Goal: Navigation & Orientation: Find specific page/section

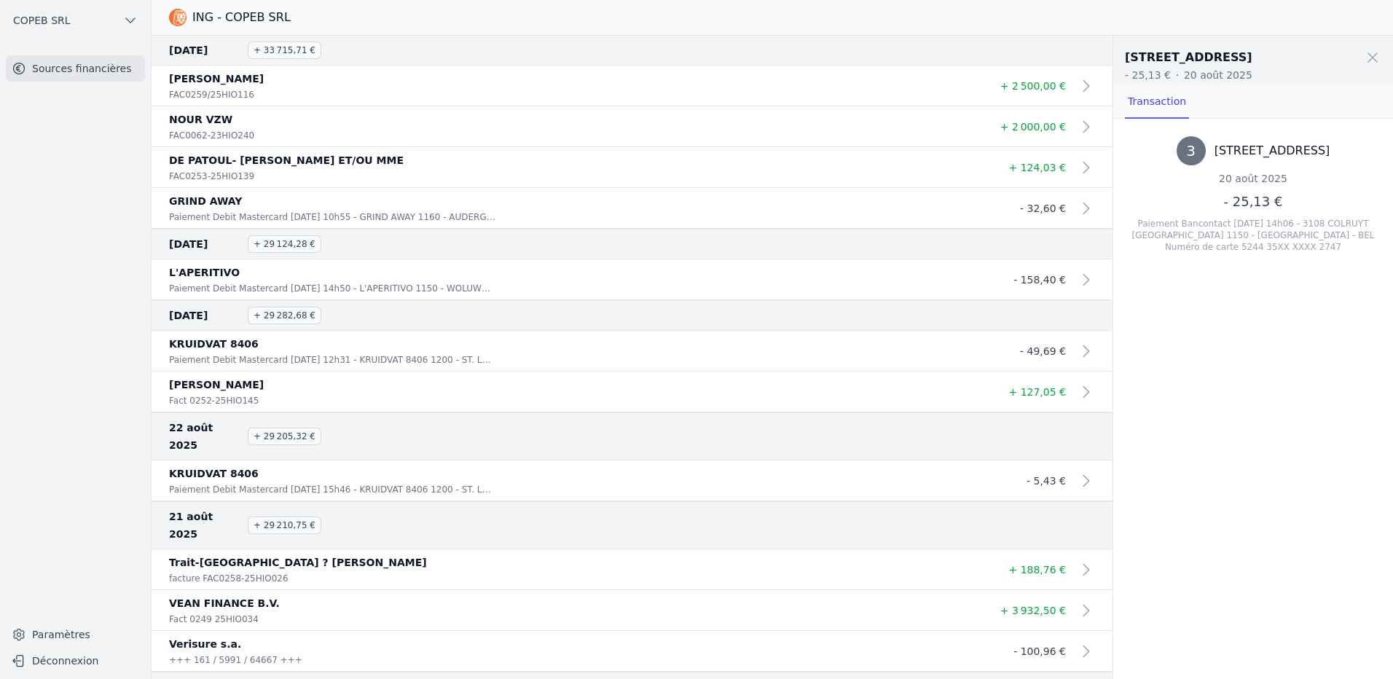
click at [15, 345] on nav "Sources financières" at bounding box center [76, 331] width 128 height 553
click at [292, 394] on p "[PERSON_NAME]" at bounding box center [574, 384] width 810 height 17
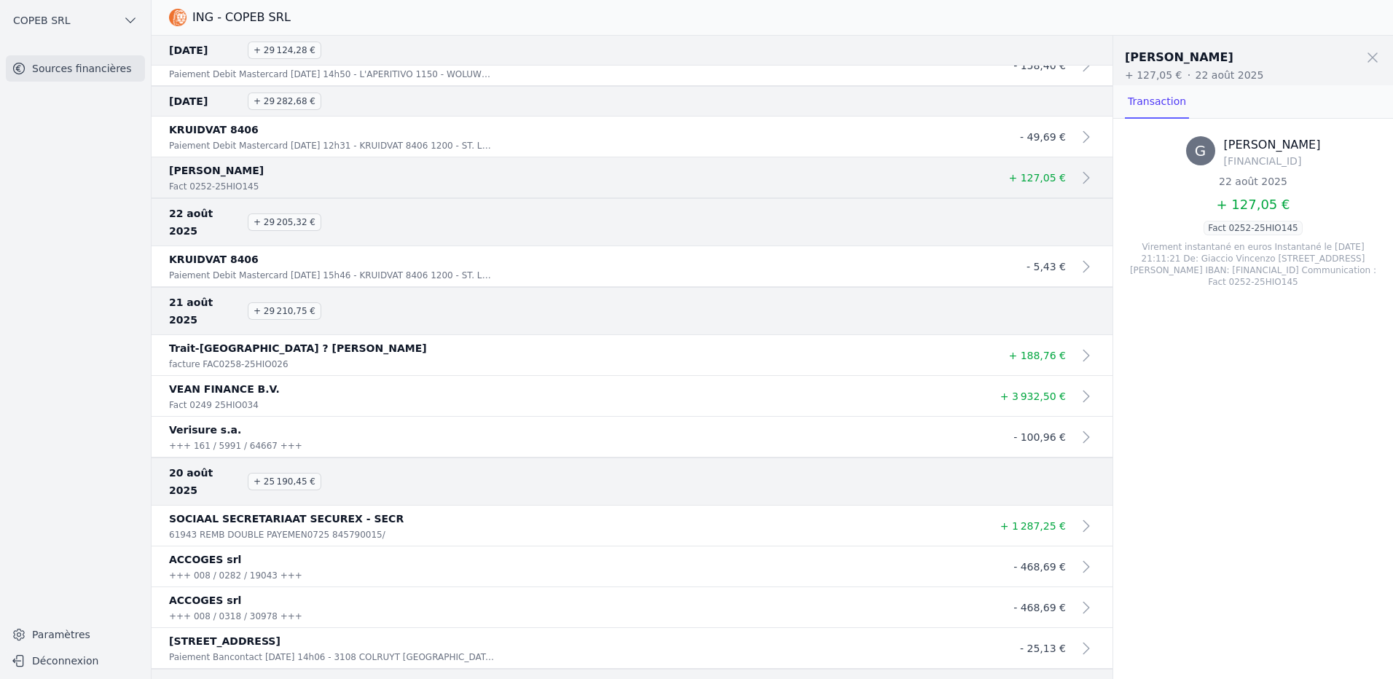
scroll to position [219, 0]
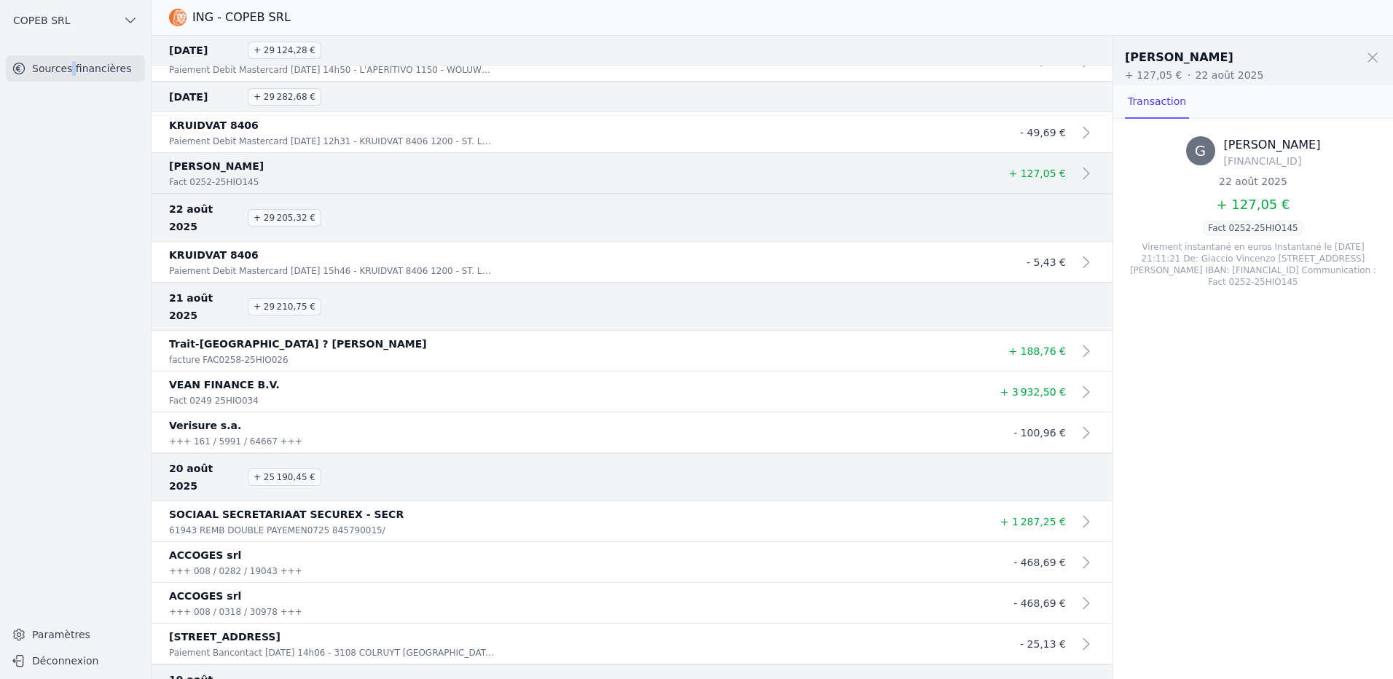
click at [79, 375] on nav "Sources financières" at bounding box center [76, 331] width 128 height 553
click at [1201, 431] on div "G [PERSON_NAME] [FINANCIAL_ID] [DATE] + 127,05 € Fact 0252-25HIO145 Virement in…" at bounding box center [1254, 399] width 280 height 560
click at [72, 369] on nav "Sources financières" at bounding box center [76, 331] width 128 height 553
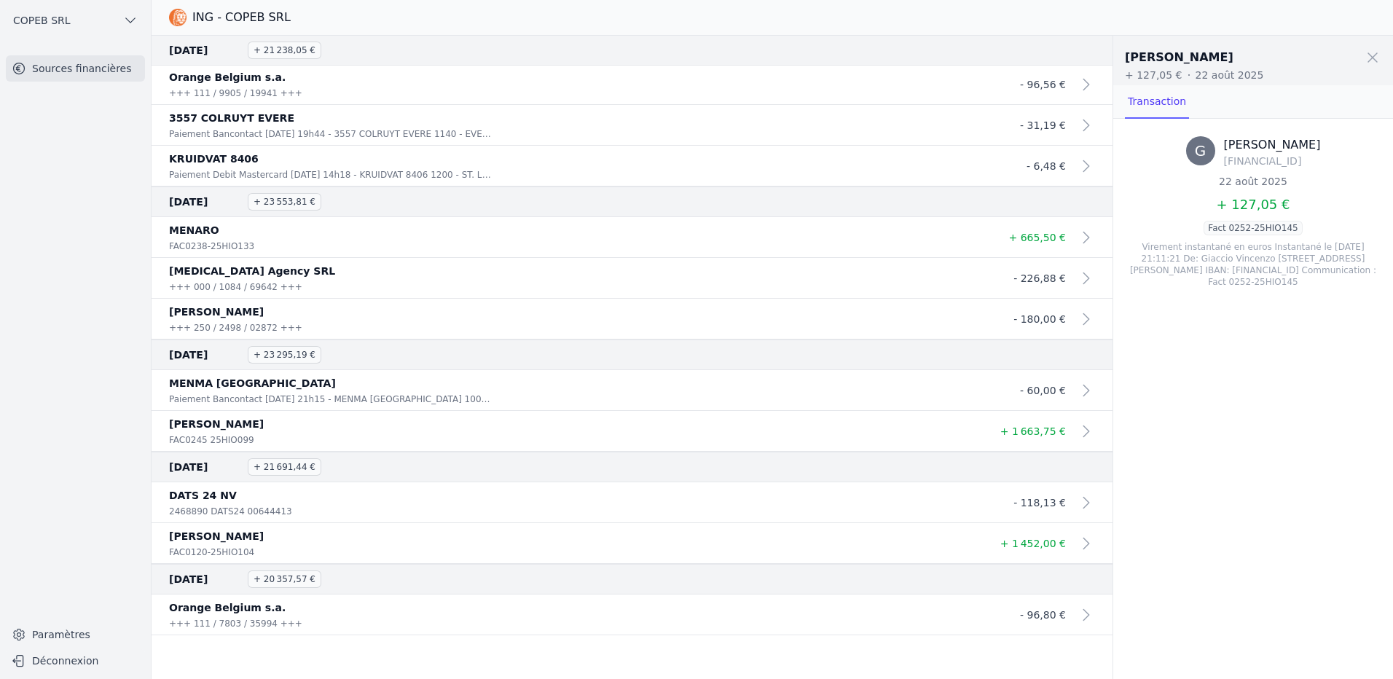
scroll to position [1822, 0]
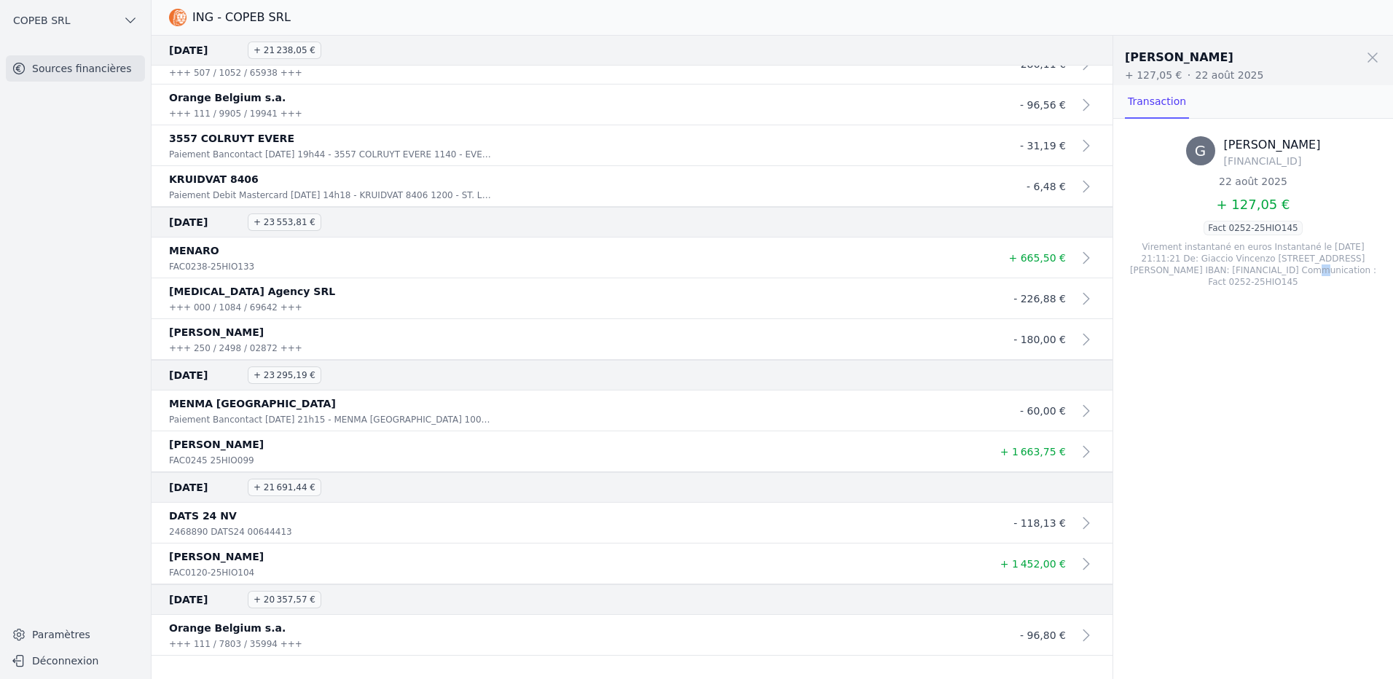
click at [1154, 432] on div "G [PERSON_NAME] [FINANCIAL_ID] [DATE] + 127,05 € Fact 0252-25HIO145 Virement in…" at bounding box center [1254, 399] width 280 height 560
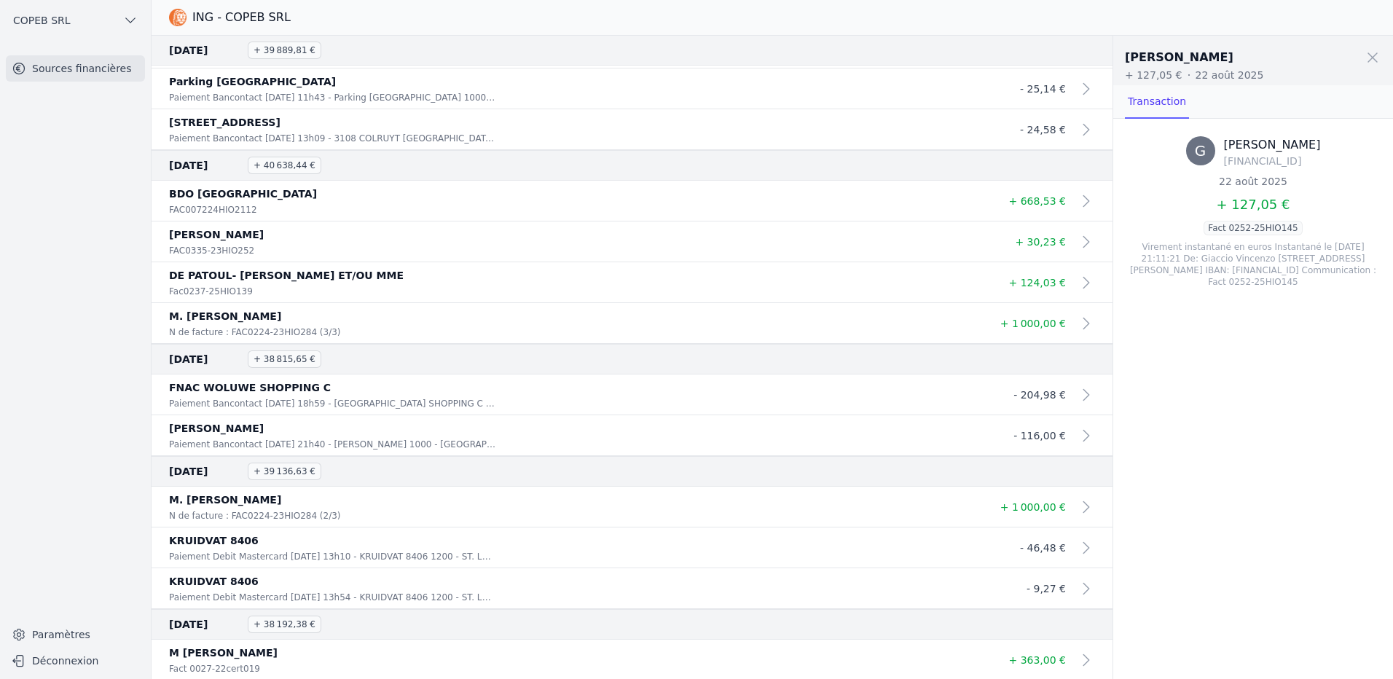
scroll to position [4227, 0]
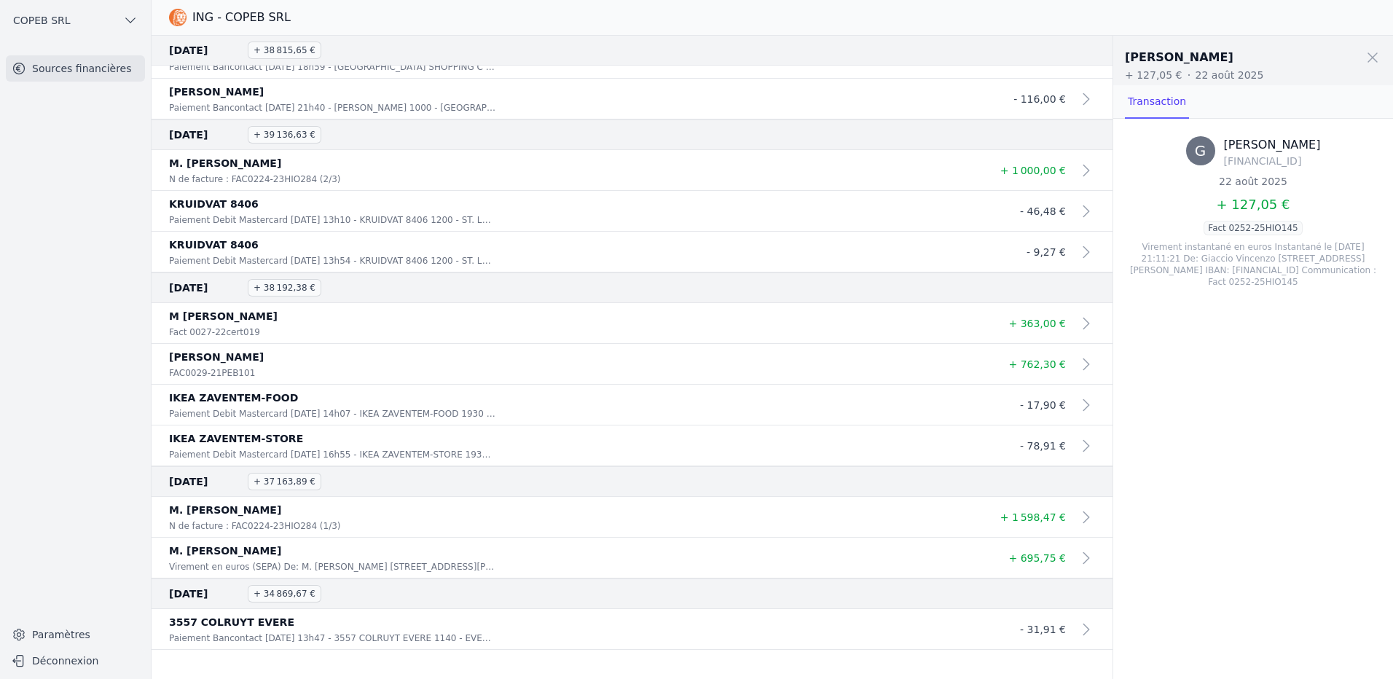
click at [791, 273] on link "KRUIDVAT 8406 Paiement Debit Mastercard [DATE] 13h54 - KRUIDVAT 8406 1200 - ST.…" at bounding box center [632, 252] width 961 height 41
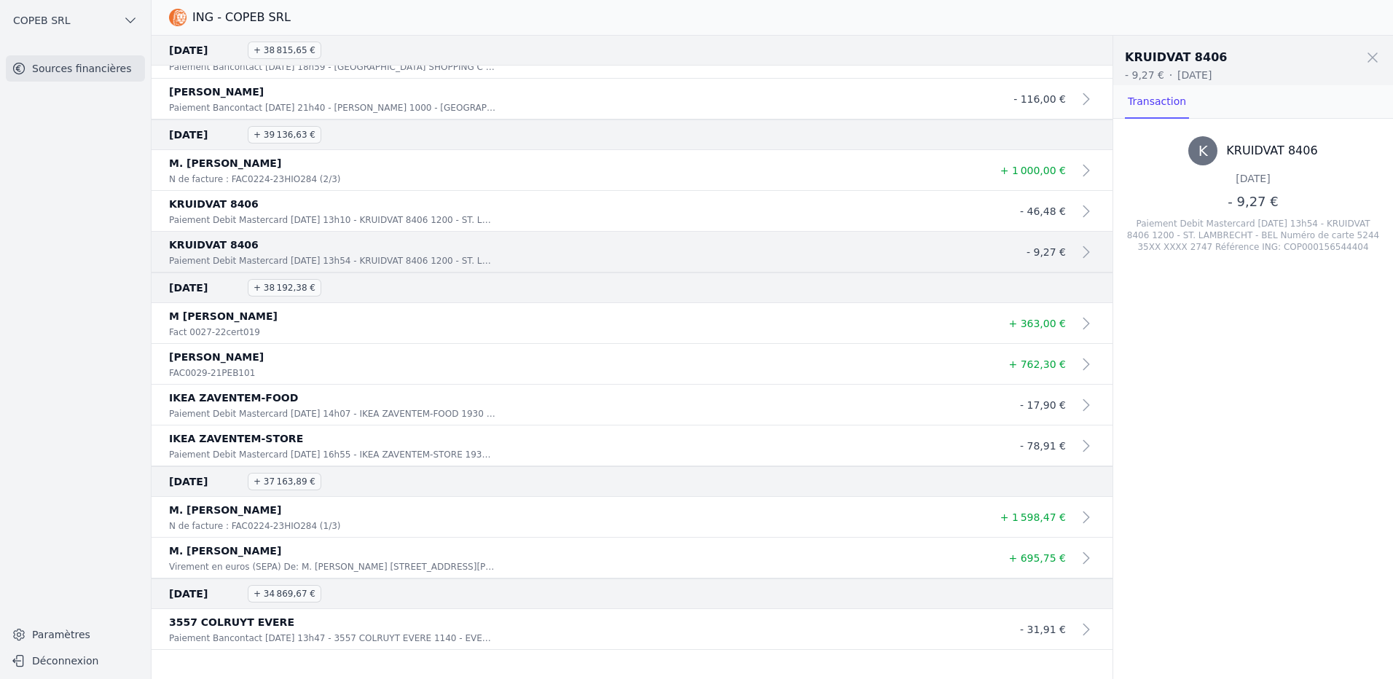
click at [496, 187] on p "N de facture : FAC0224-23HIO284 (2/3)" at bounding box center [332, 179] width 326 height 15
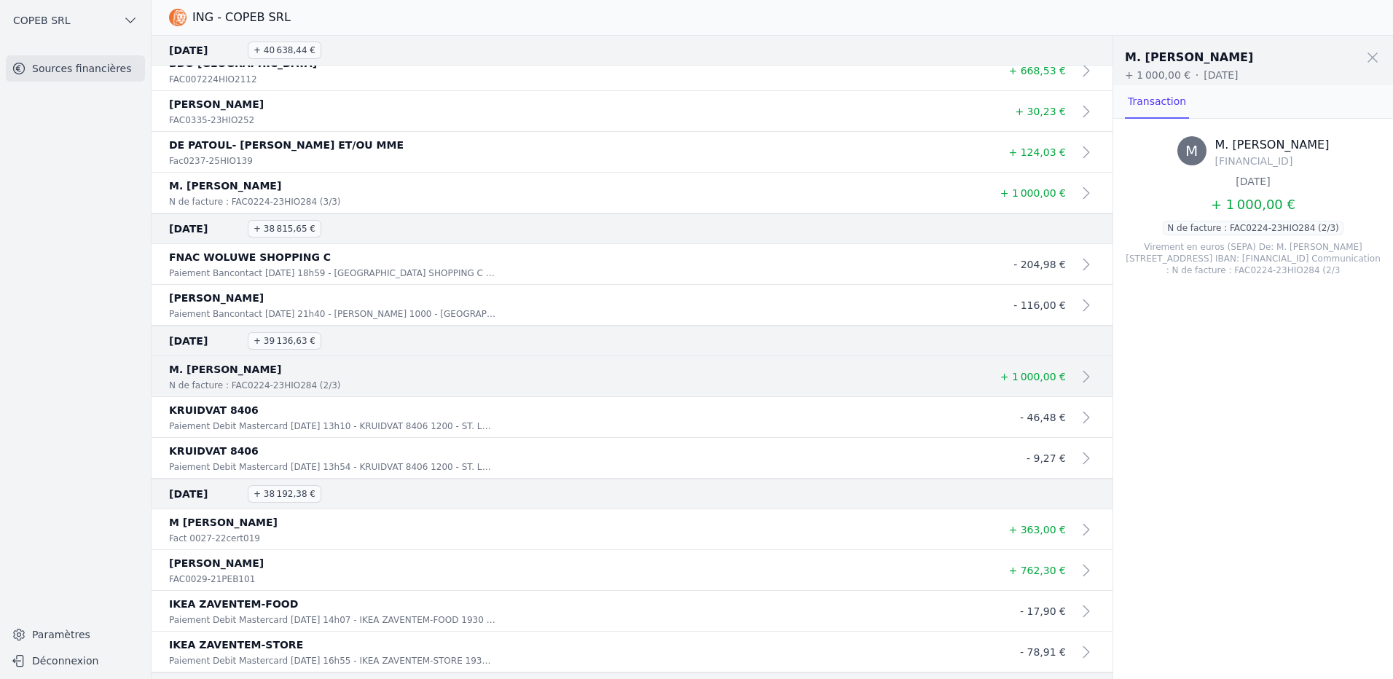
scroll to position [4008, 0]
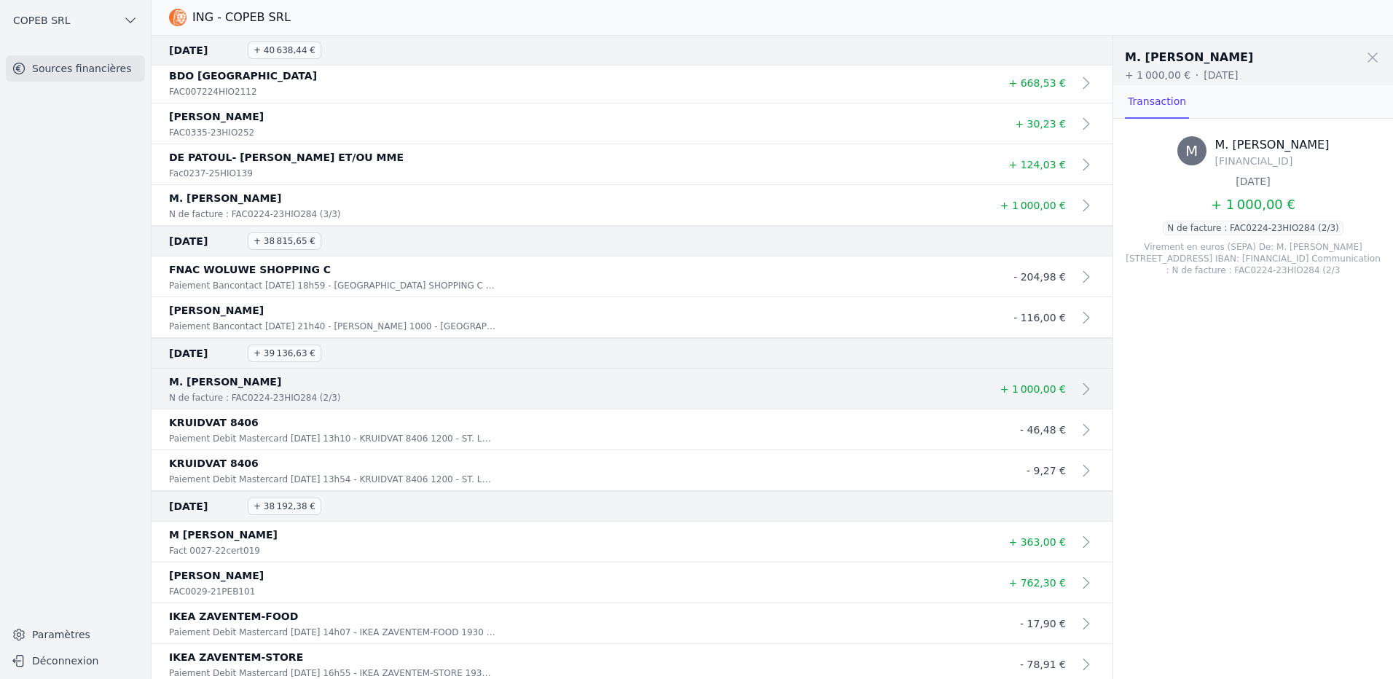
click at [693, 222] on div "N de facture : FAC0224-23HIO284 (3/3)" at bounding box center [574, 214] width 810 height 15
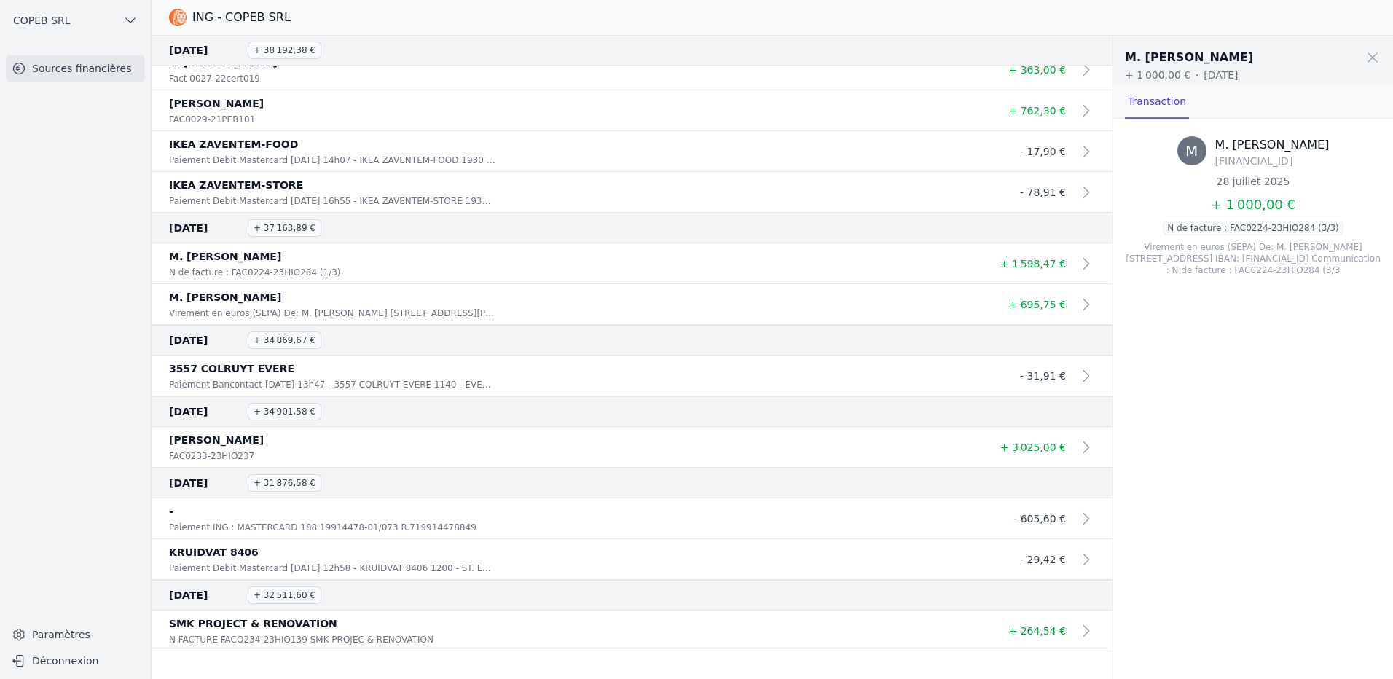
scroll to position [4445, 0]
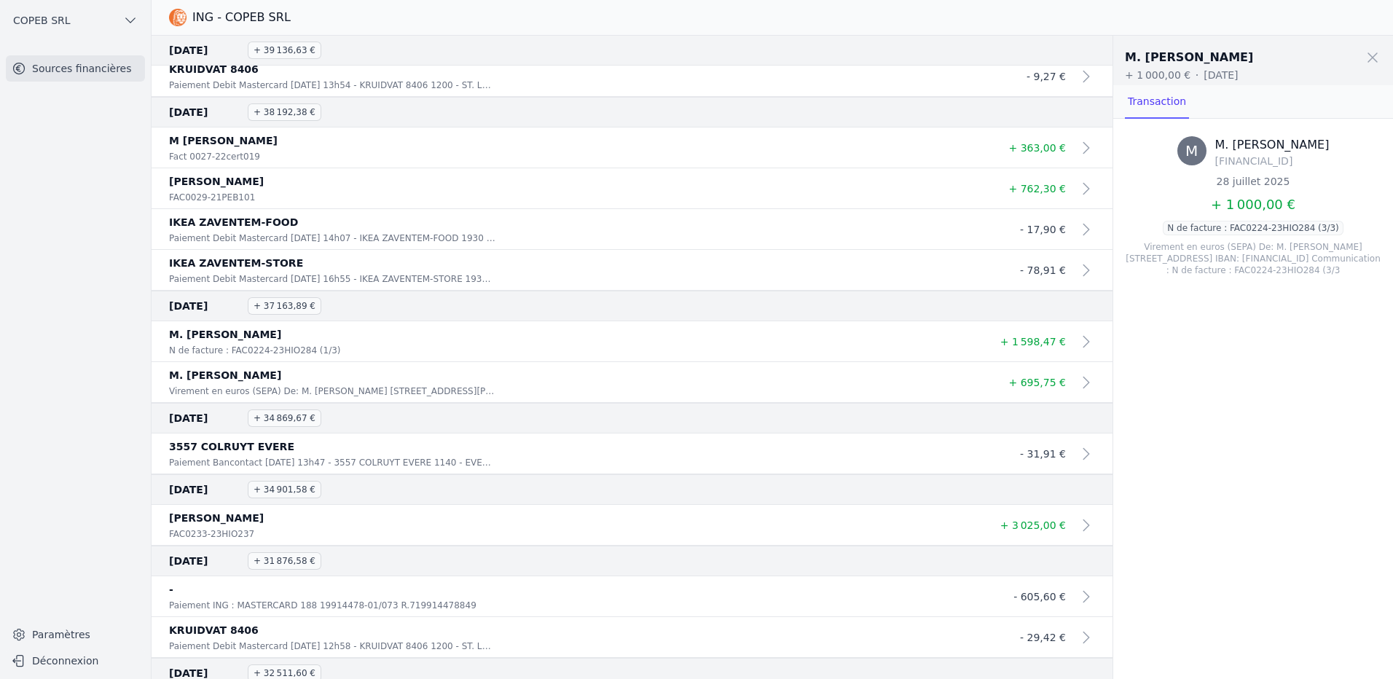
click at [563, 403] on link "M. [PERSON_NAME] Virement en euros (SEPA) De: M. [PERSON_NAME] [STREET_ADDRESS]…" at bounding box center [632, 382] width 961 height 41
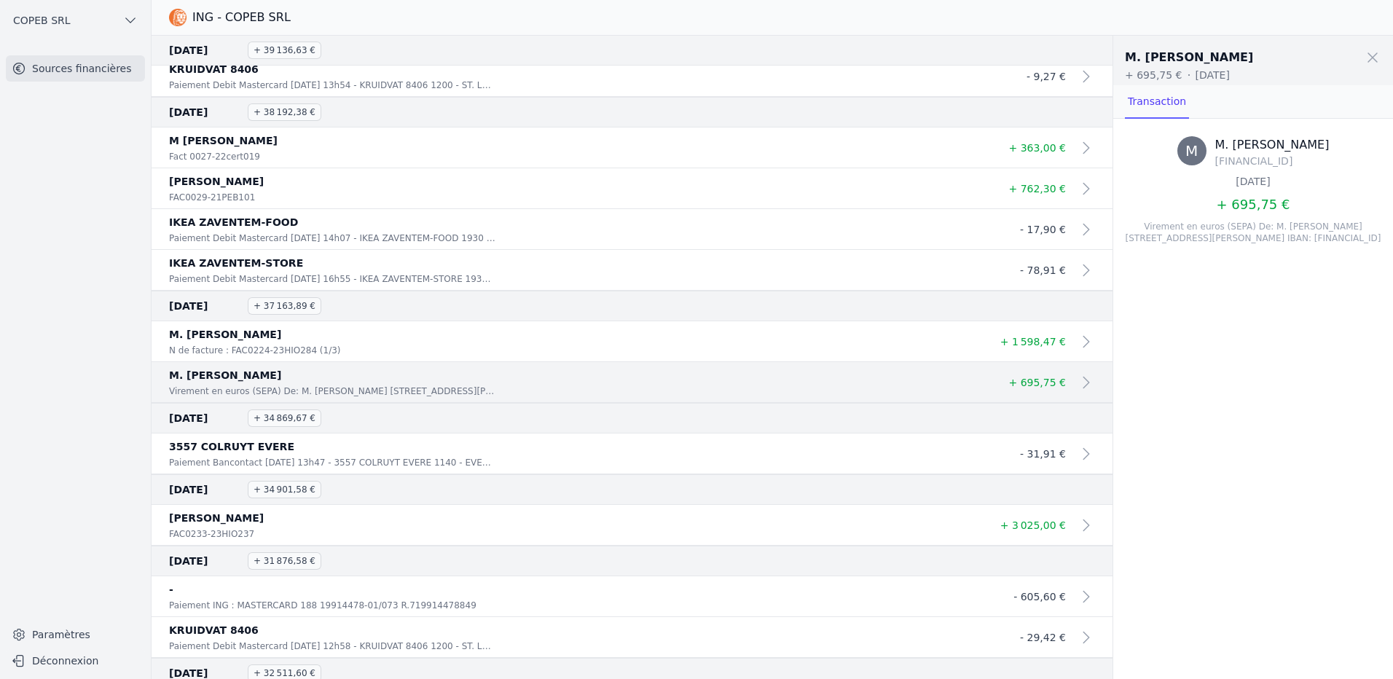
click at [1264, 426] on div "M M. [PERSON_NAME] [FINANCIAL_ID] [DATE] + 695,75 € Virement en euros (SEPA) De…" at bounding box center [1254, 399] width 280 height 560
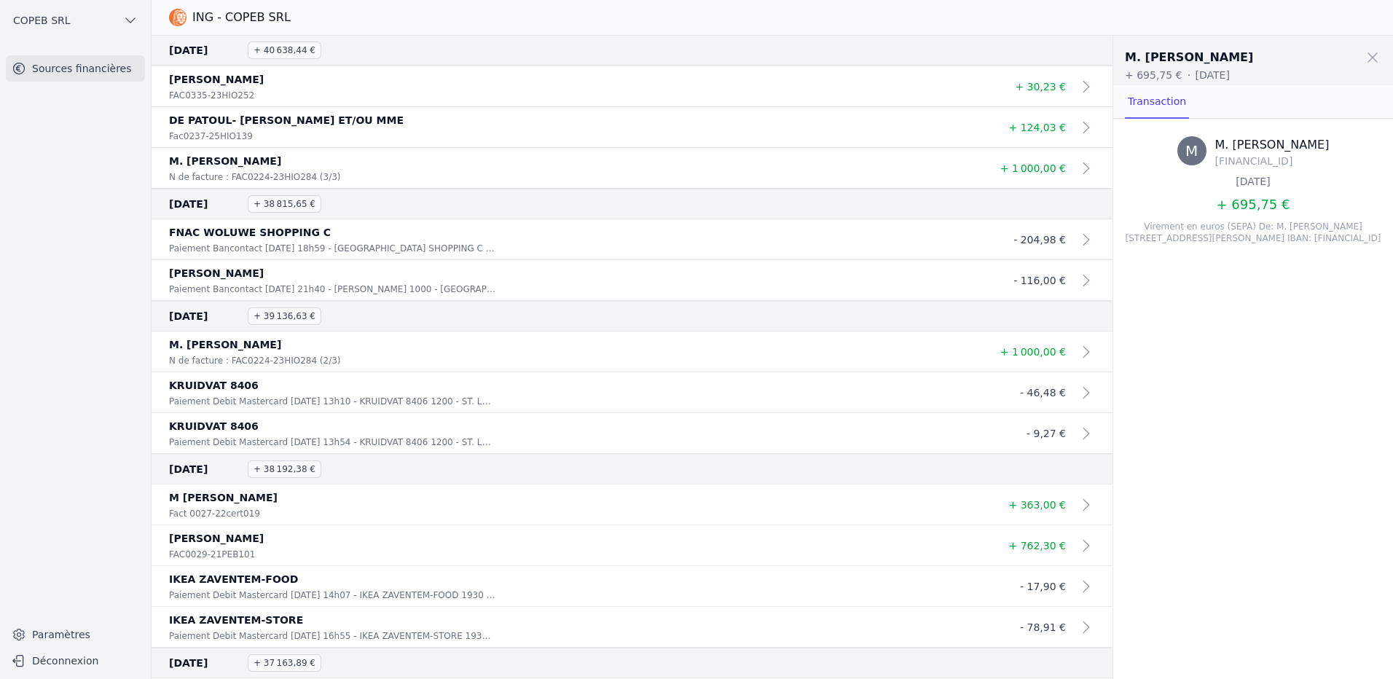
scroll to position [4008, 0]
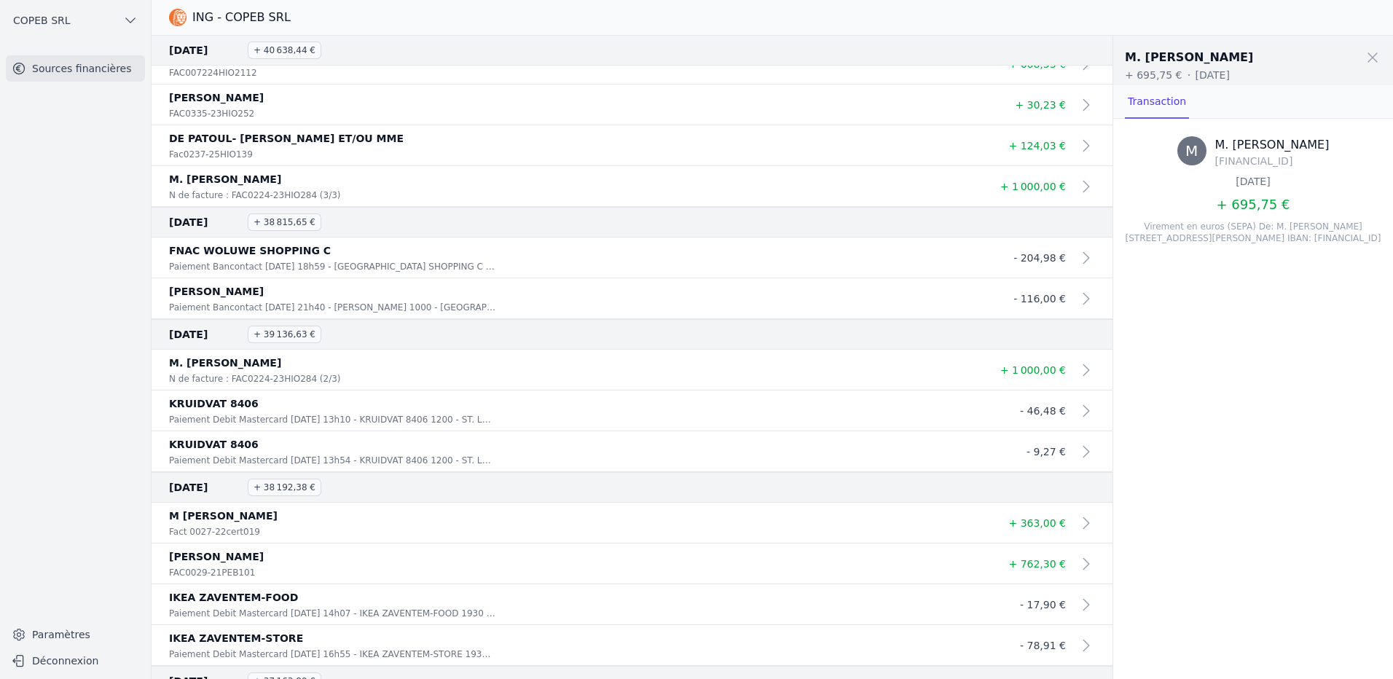
click at [496, 80] on p "FAC007224HIO2112" at bounding box center [332, 73] width 326 height 15
